Goal: Task Accomplishment & Management: Manage account settings

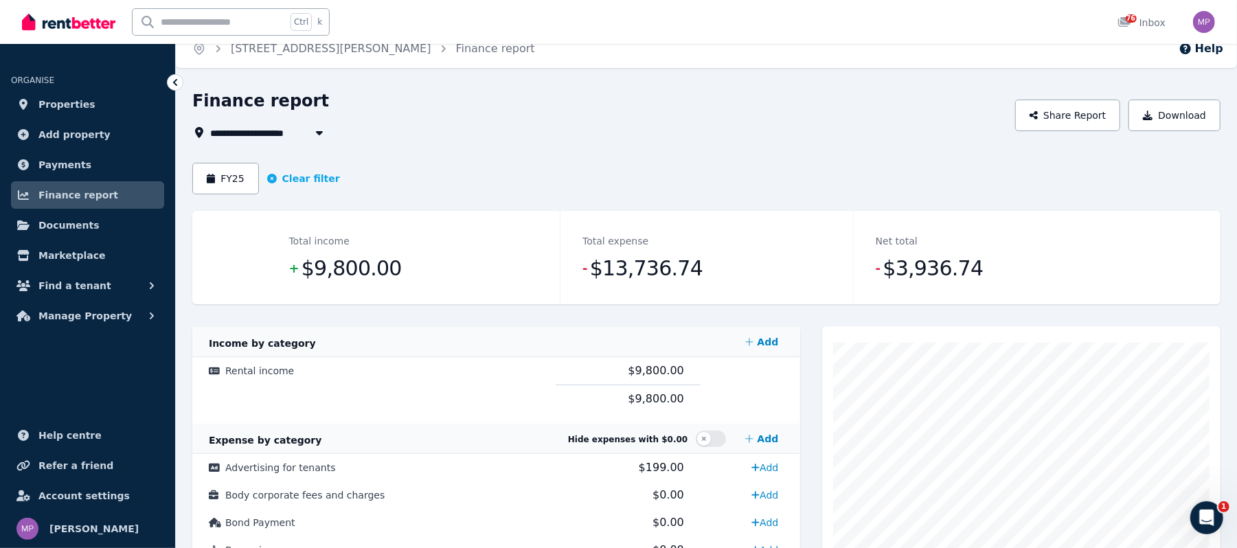
scroll to position [14, 0]
click at [58, 100] on span "Properties" at bounding box center [66, 104] width 57 height 16
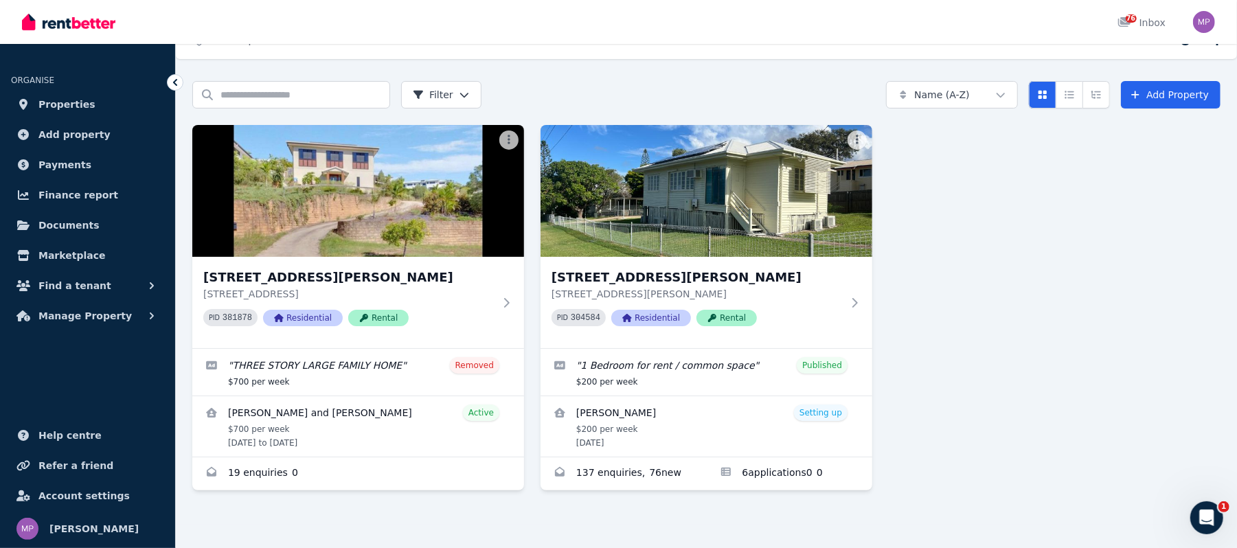
scroll to position [29, 0]
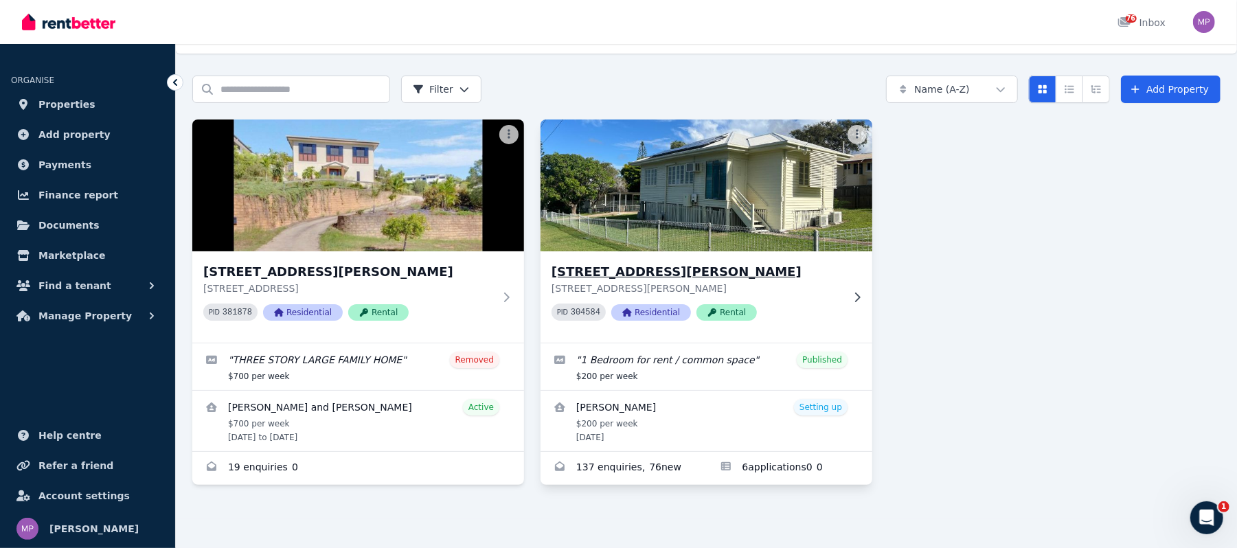
click at [856, 292] on icon at bounding box center [857, 297] width 5 height 10
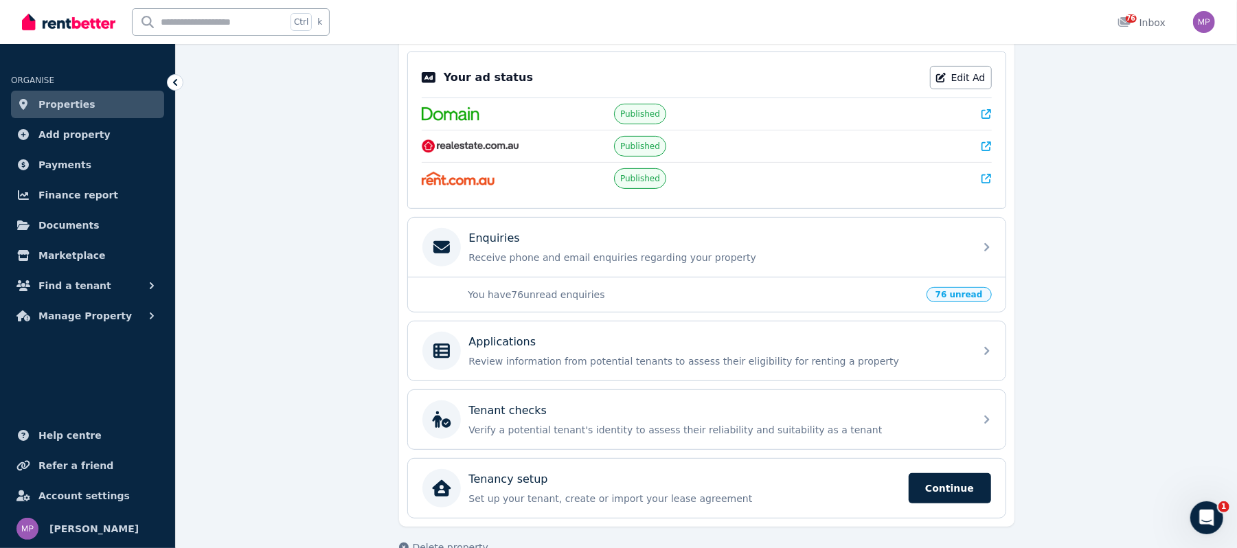
scroll to position [313, 0]
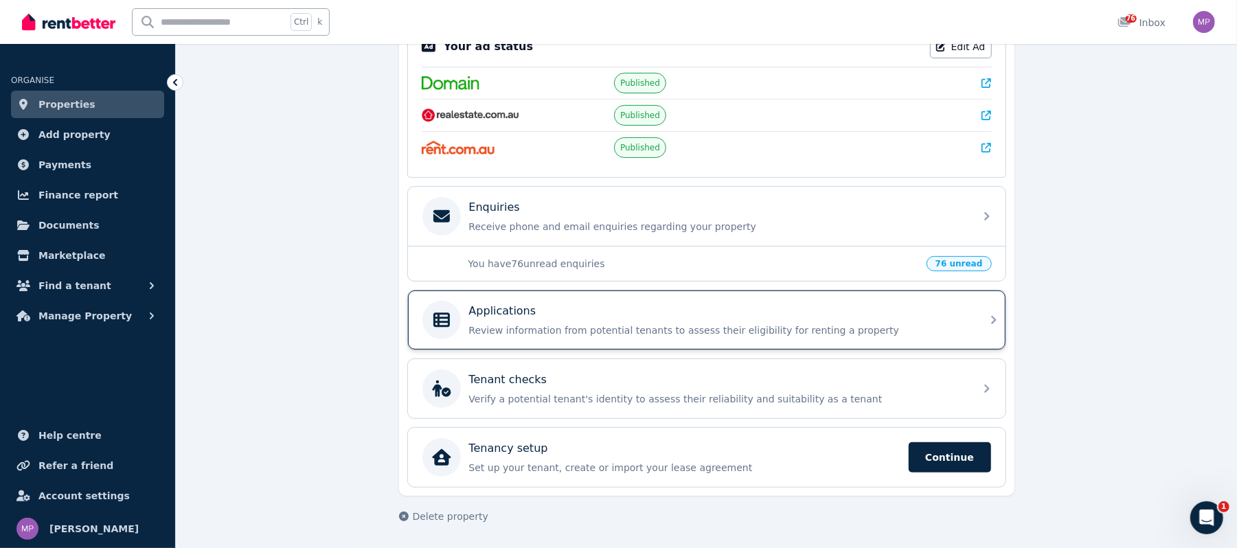
click at [871, 312] on div "Applications" at bounding box center [717, 311] width 497 height 16
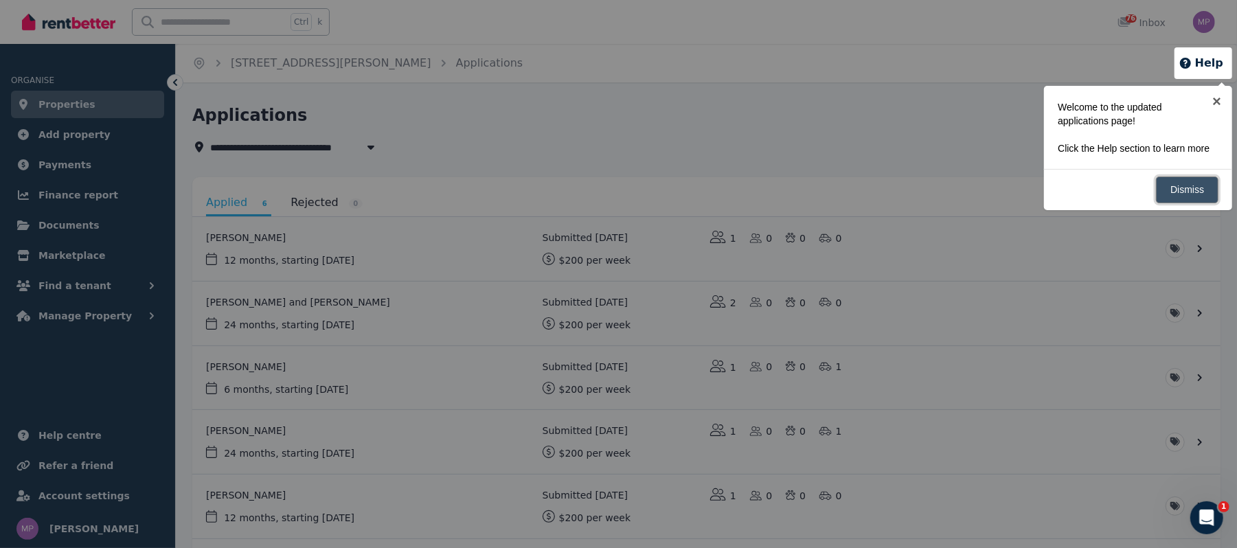
click at [1174, 199] on link "Dismiss" at bounding box center [1187, 189] width 62 height 27
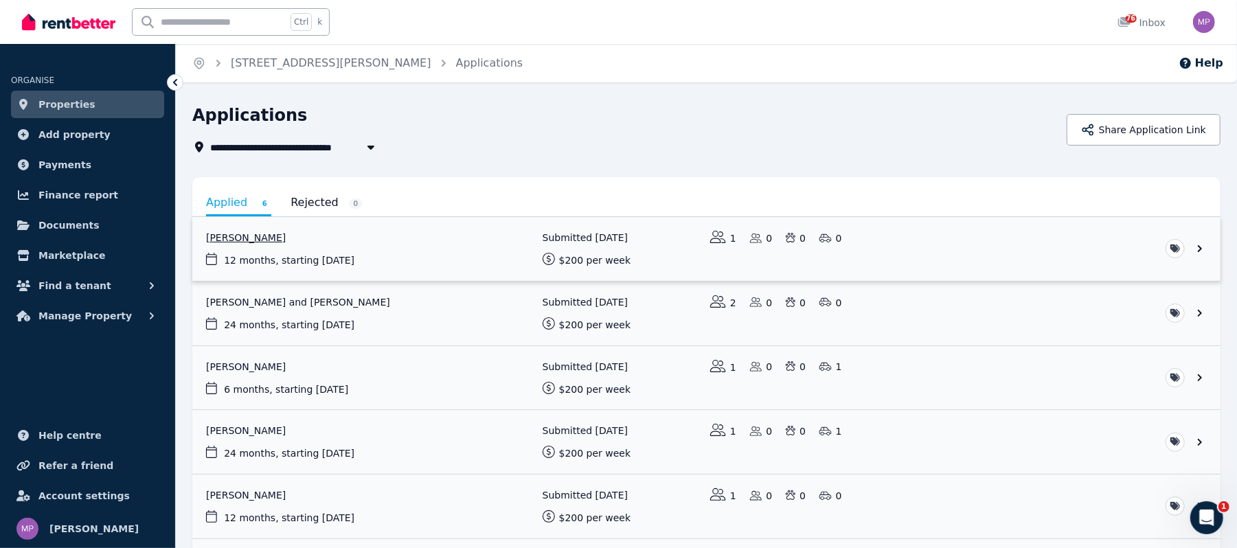
click at [1201, 248] on link "View application: Liyana Sasi" at bounding box center [706, 249] width 1028 height 64
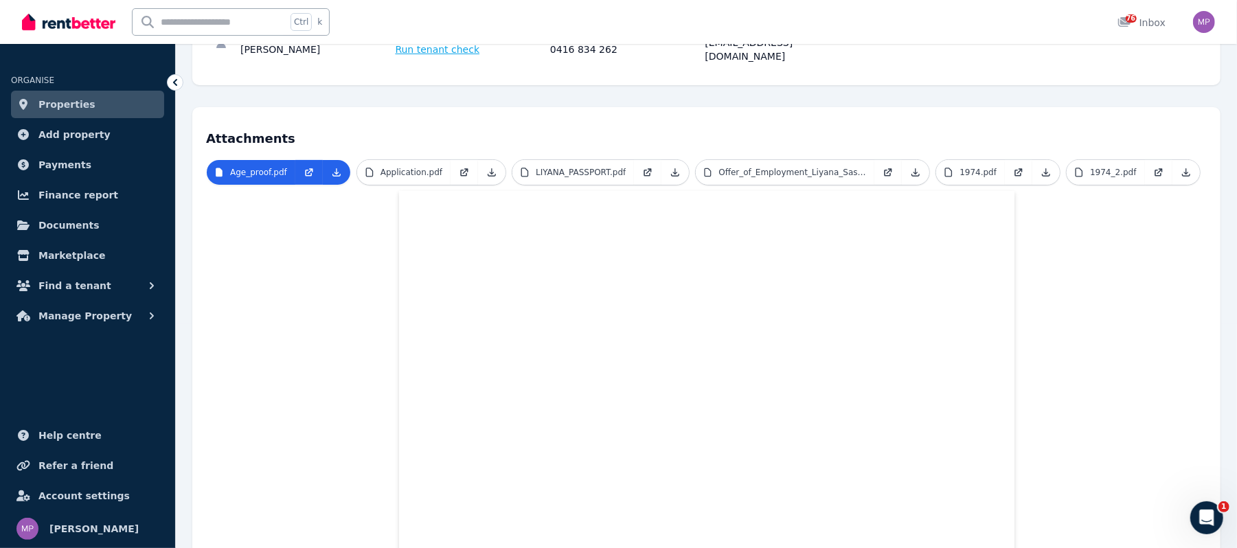
scroll to position [275, 0]
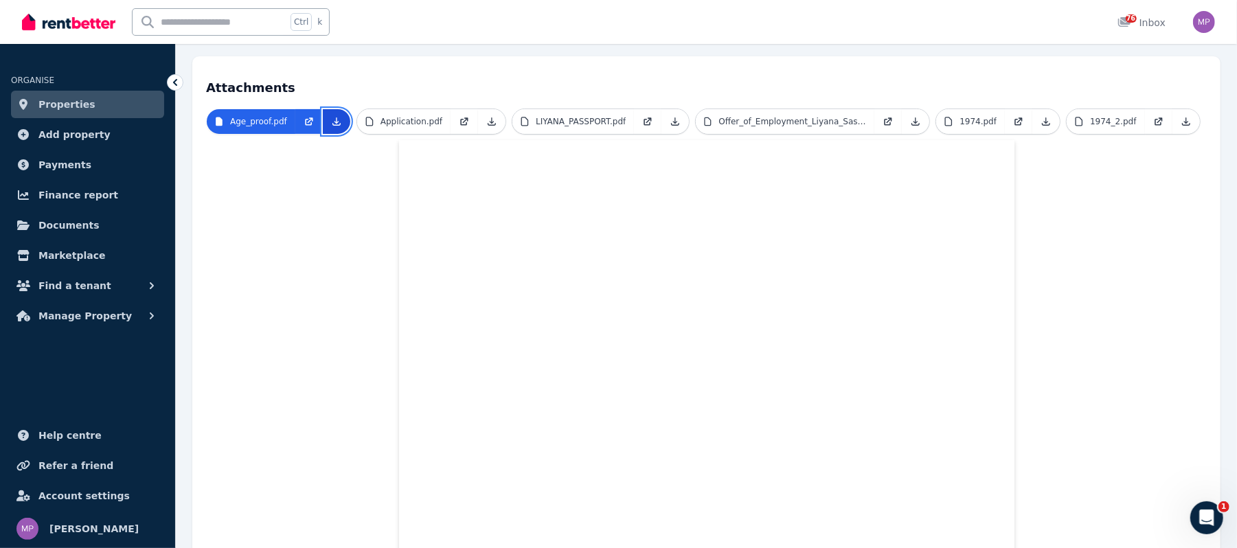
click at [331, 116] on icon at bounding box center [336, 121] width 11 height 11
click at [486, 116] on icon at bounding box center [491, 121] width 11 height 11
click at [672, 118] on icon at bounding box center [676, 122] width 8 height 8
click at [904, 109] on link at bounding box center [915, 121] width 27 height 25
click at [1042, 118] on icon at bounding box center [1046, 122] width 8 height 8
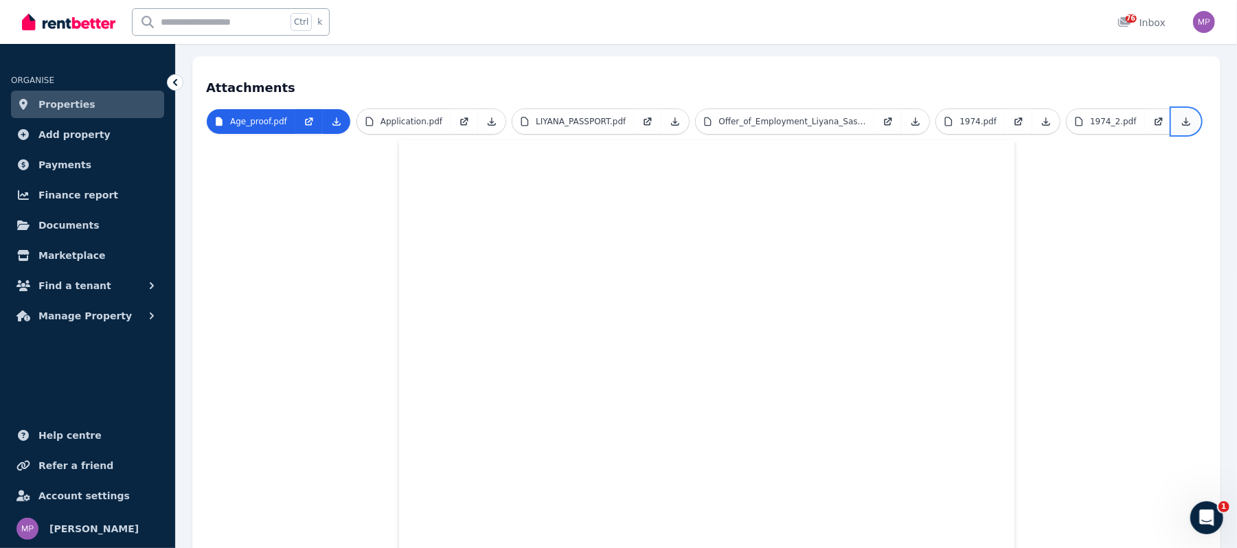
click at [1172, 114] on link at bounding box center [1185, 121] width 27 height 25
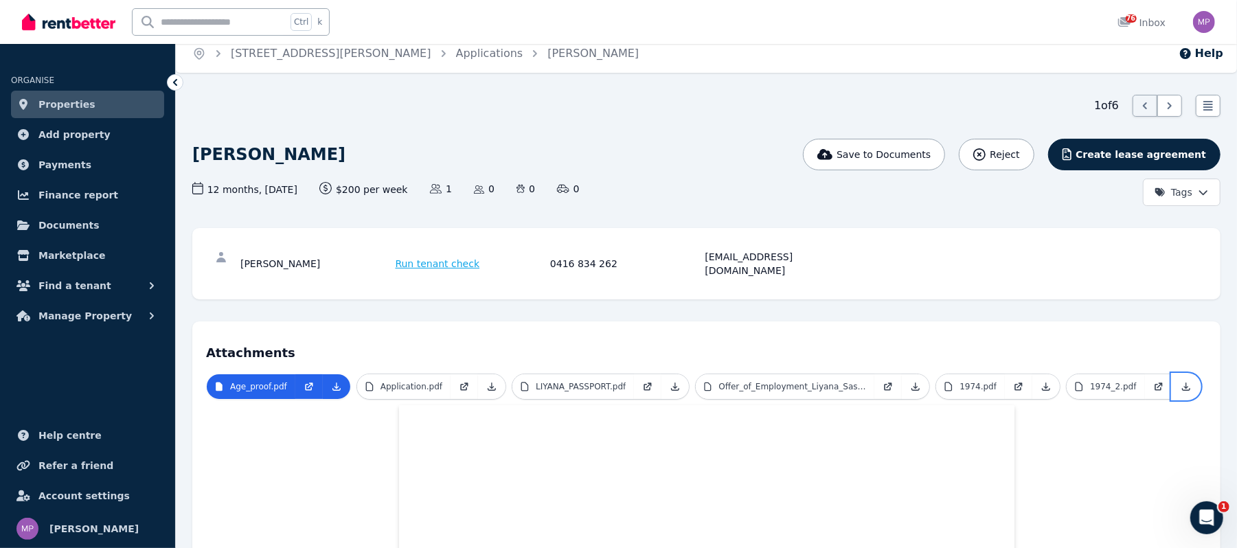
scroll to position [0, 0]
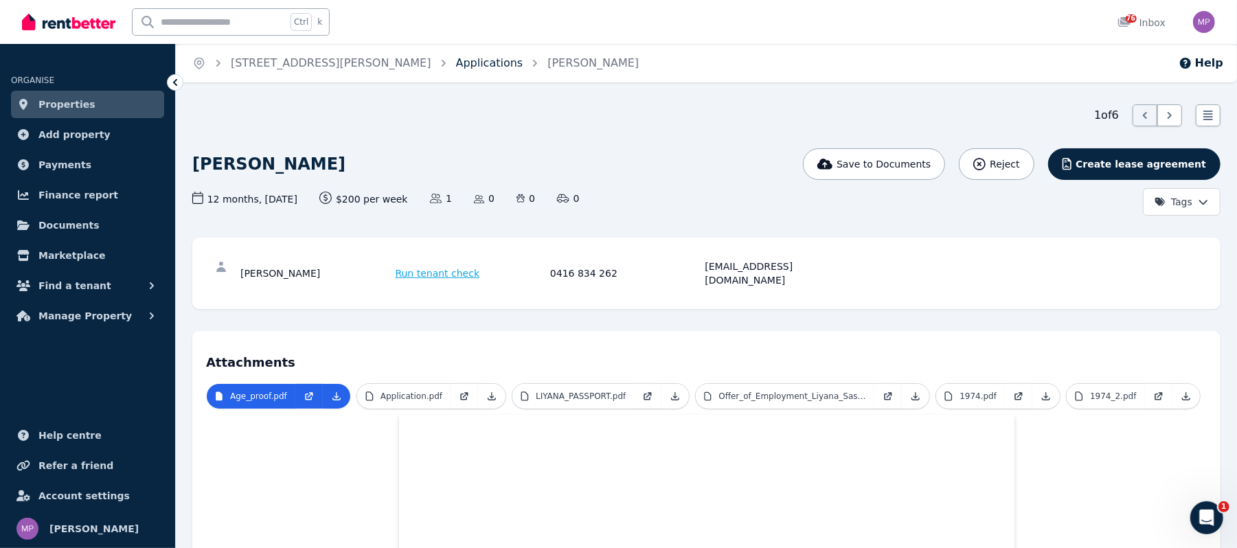
click at [470, 63] on link "Applications" at bounding box center [489, 62] width 67 height 13
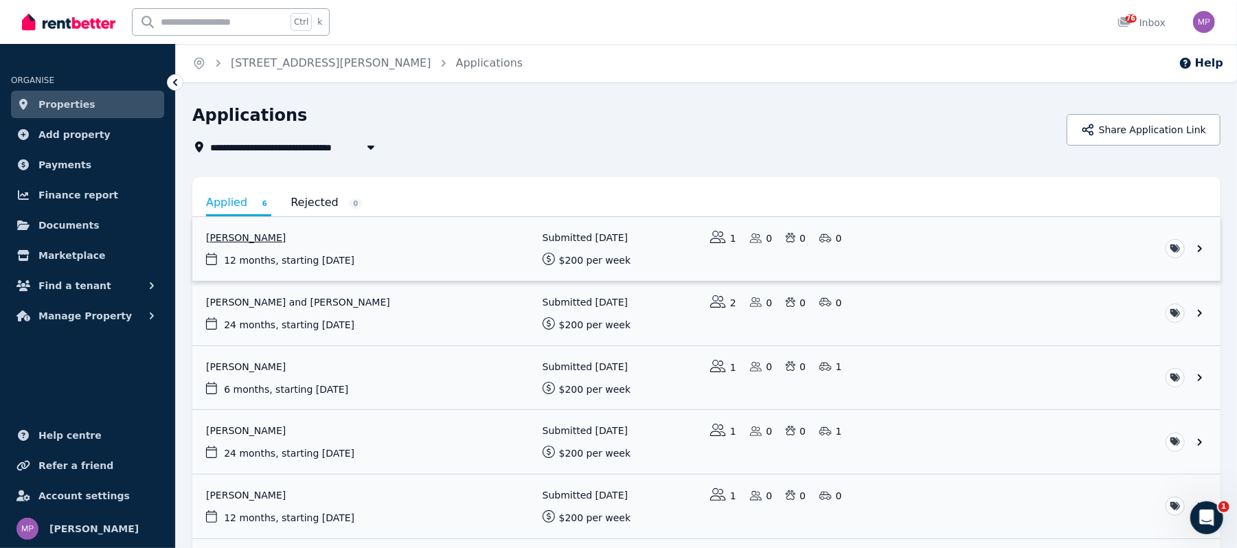
click at [1200, 243] on link "View application: Liyana Sasi" at bounding box center [706, 249] width 1028 height 64
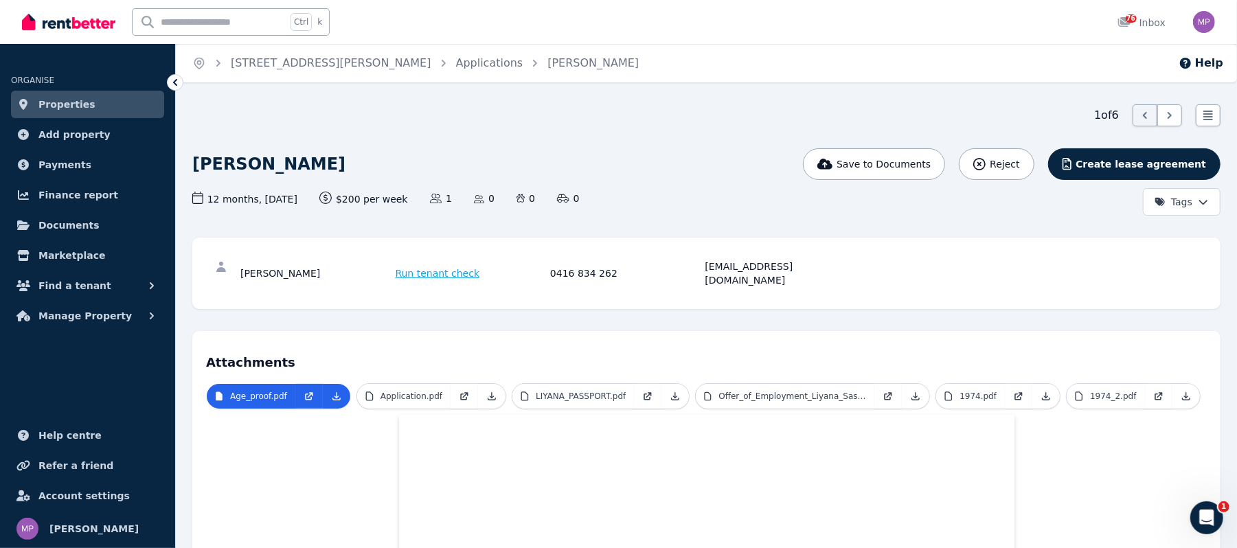
click at [58, 111] on span "Properties" at bounding box center [66, 104] width 57 height 16
